Goal: Information Seeking & Learning: Learn about a topic

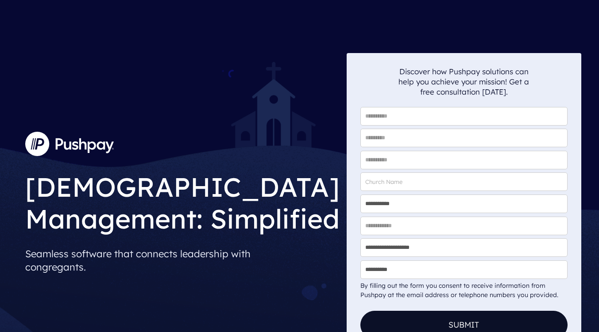
click at [291, 239] on div "[DEMOGRAPHIC_DATA] Management: Simplified Seamless software that connects leade…" at bounding box center [182, 220] width 314 height 113
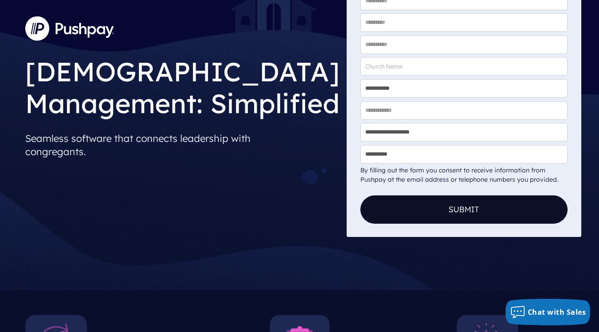
click at [291, 239] on div "**********" at bounding box center [299, 88] width 599 height 406
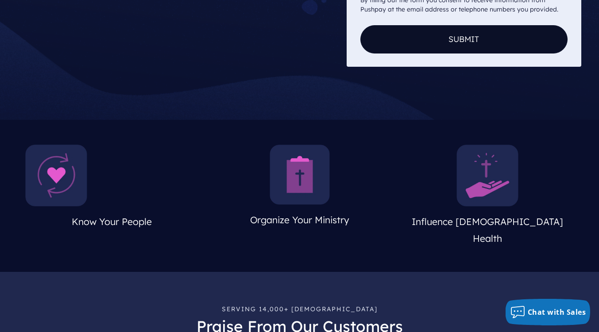
click at [68, 181] on img at bounding box center [56, 176] width 62 height 62
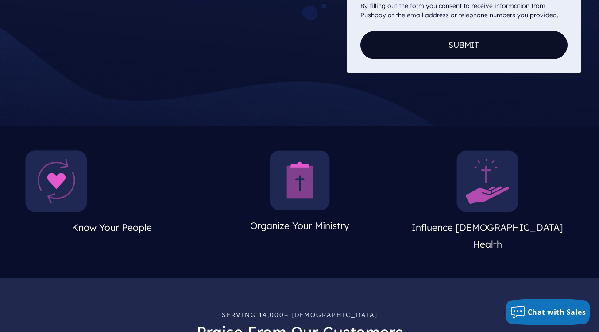
scroll to position [289, 0]
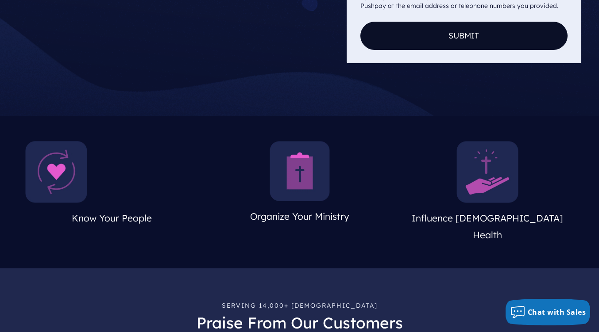
click at [54, 170] on img at bounding box center [56, 172] width 62 height 62
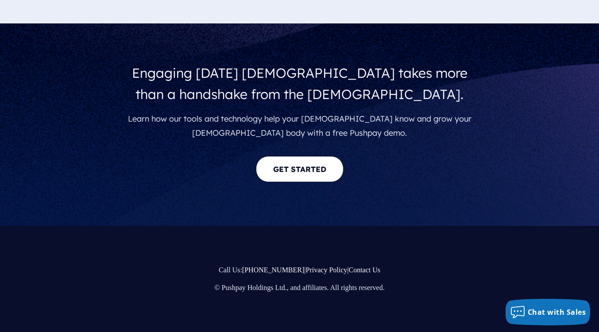
scroll to position [1666, 0]
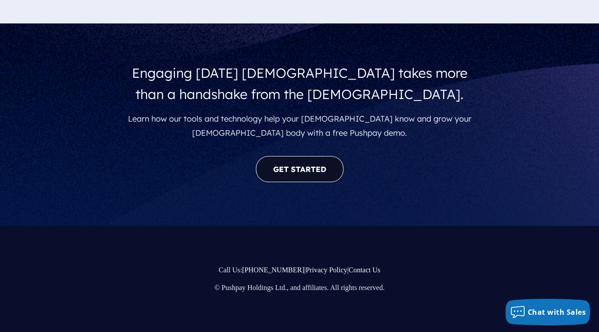
click at [298, 178] on link "GET STARTED" at bounding box center [300, 169] width 88 height 26
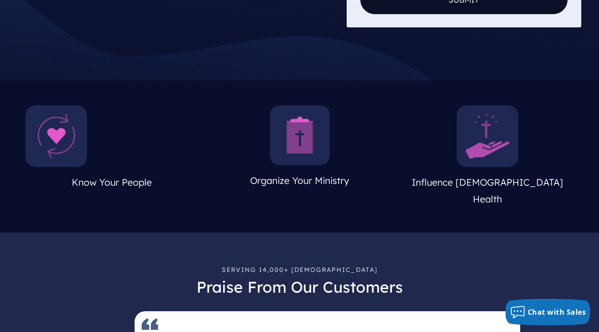
scroll to position [332, 0]
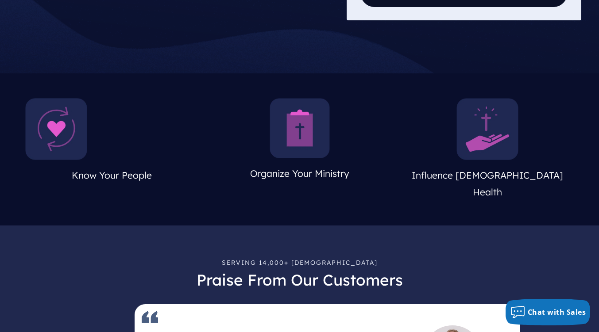
click at [300, 154] on img at bounding box center [299, 128] width 60 height 60
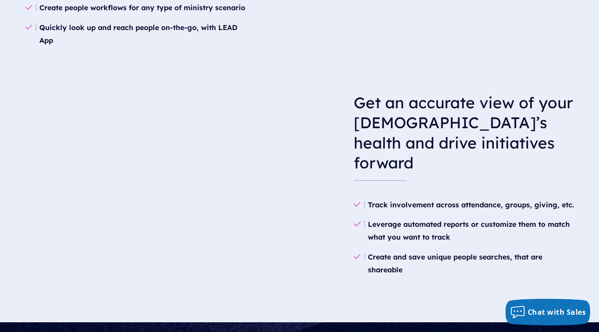
scroll to position [1332, 0]
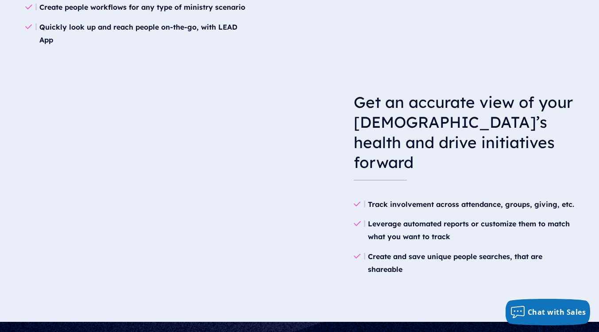
click at [151, 213] on video at bounding box center [158, 152] width 267 height 134
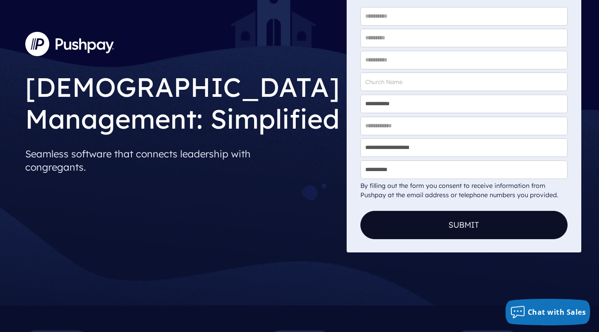
scroll to position [0, 0]
